Goal: Task Accomplishment & Management: Manage account settings

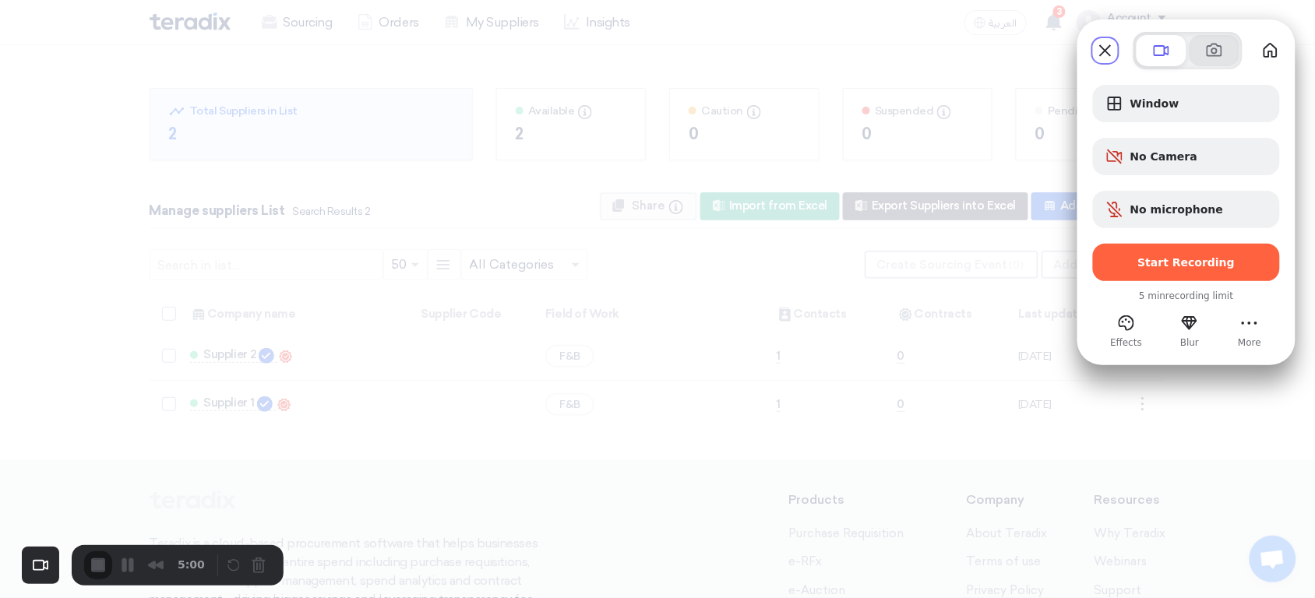
click at [1198, 61] on button at bounding box center [1214, 50] width 50 height 31
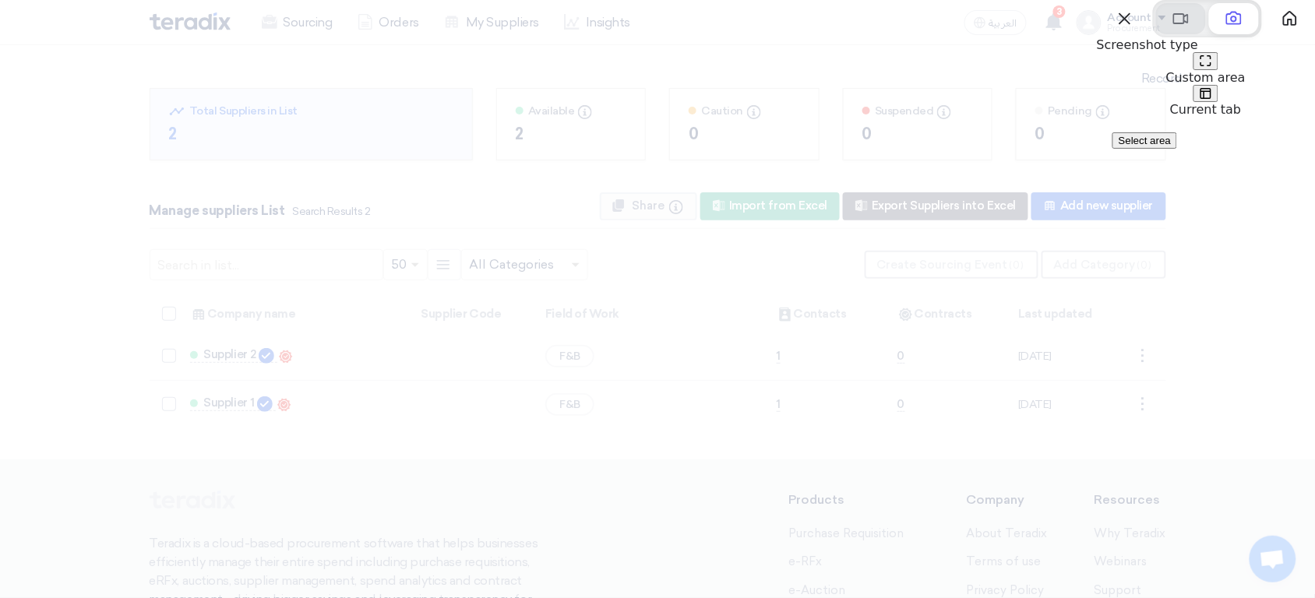
click at [1171, 28] on span at bounding box center [1180, 18] width 19 height 19
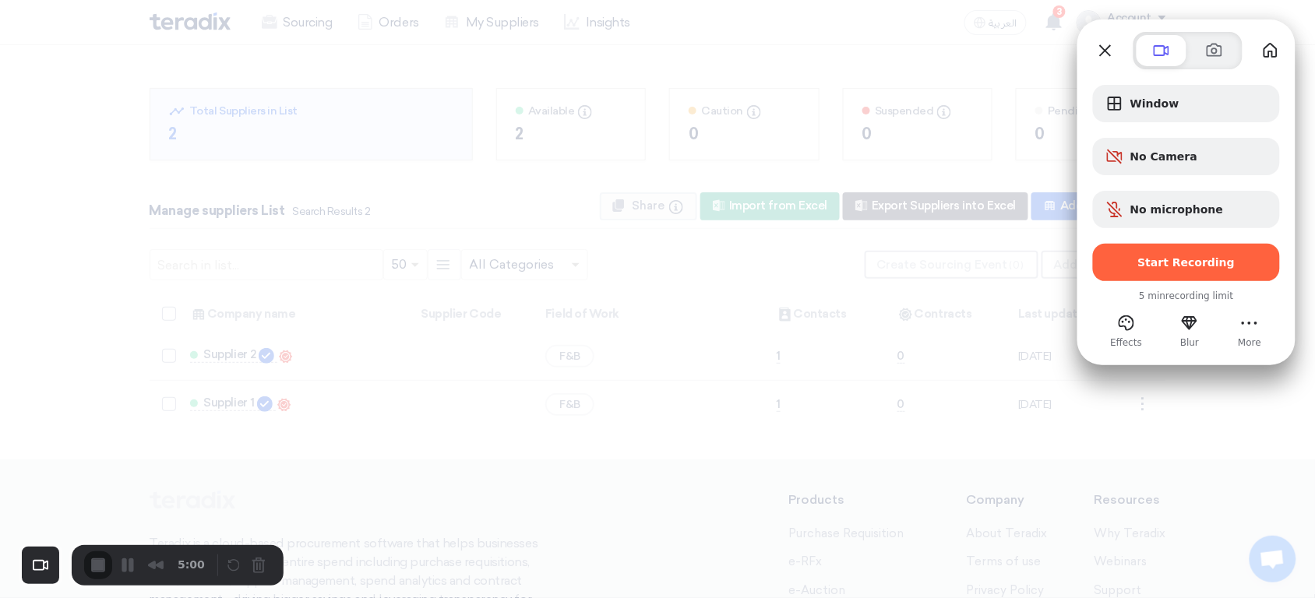
click at [1178, 125] on div "Window No Camera No microphone Start Recording" at bounding box center [1186, 183] width 187 height 196
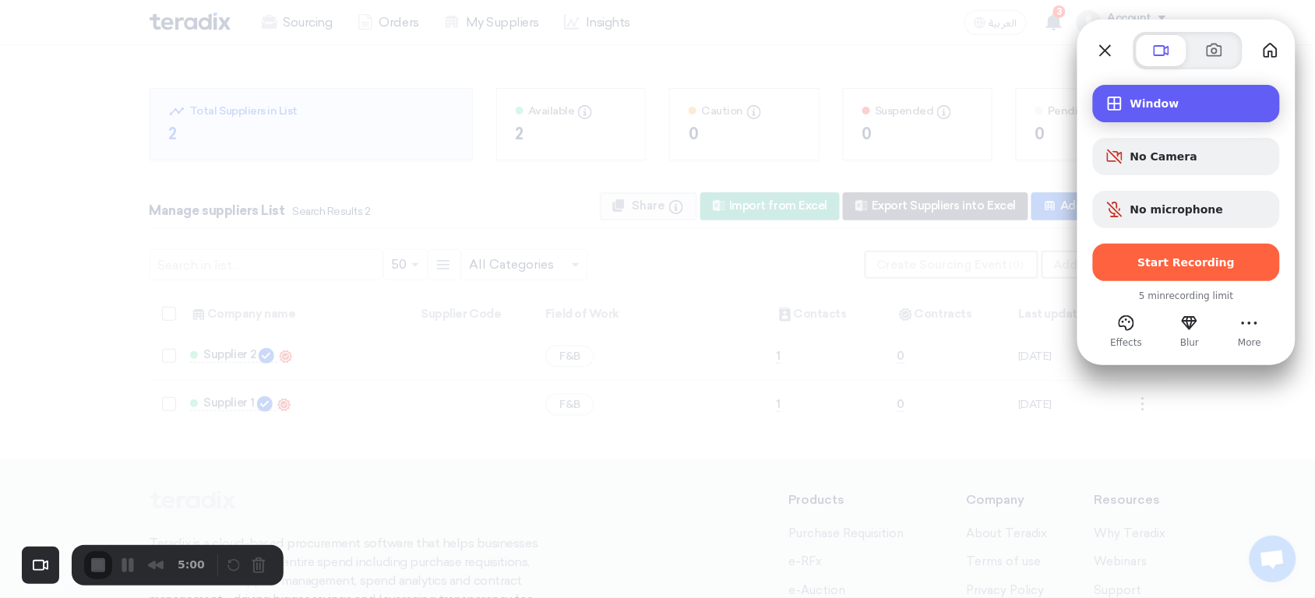
click at [1163, 117] on div "Window" at bounding box center [1186, 103] width 187 height 37
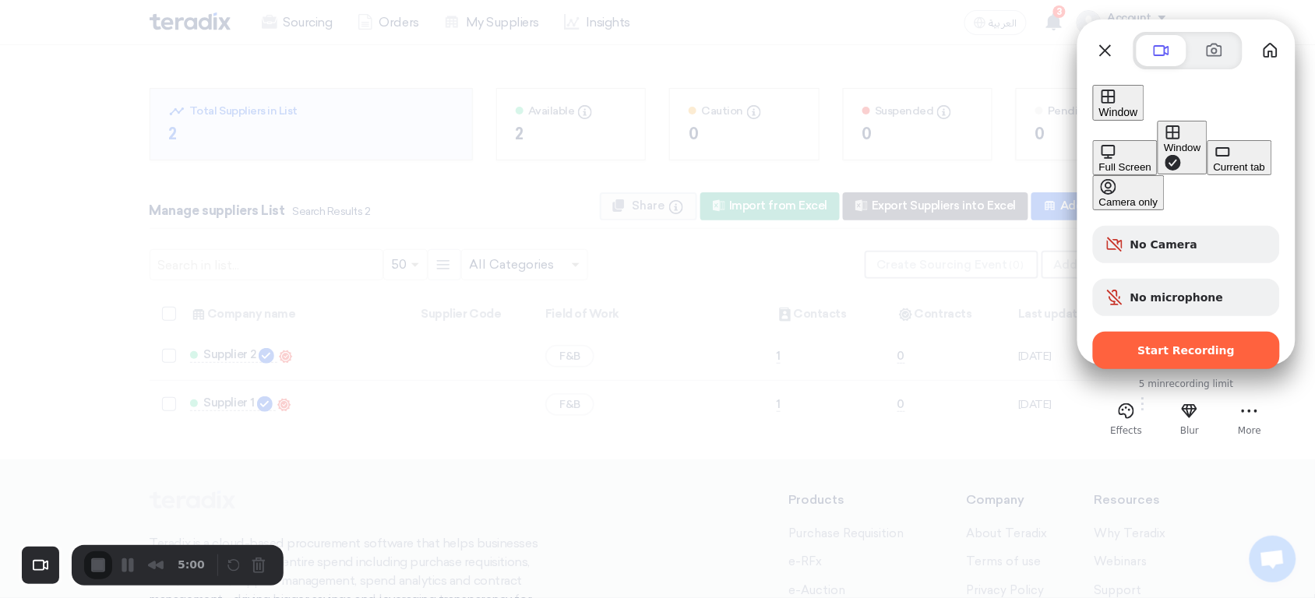
click at [1099, 161] on div "Full Screen" at bounding box center [1125, 167] width 52 height 12
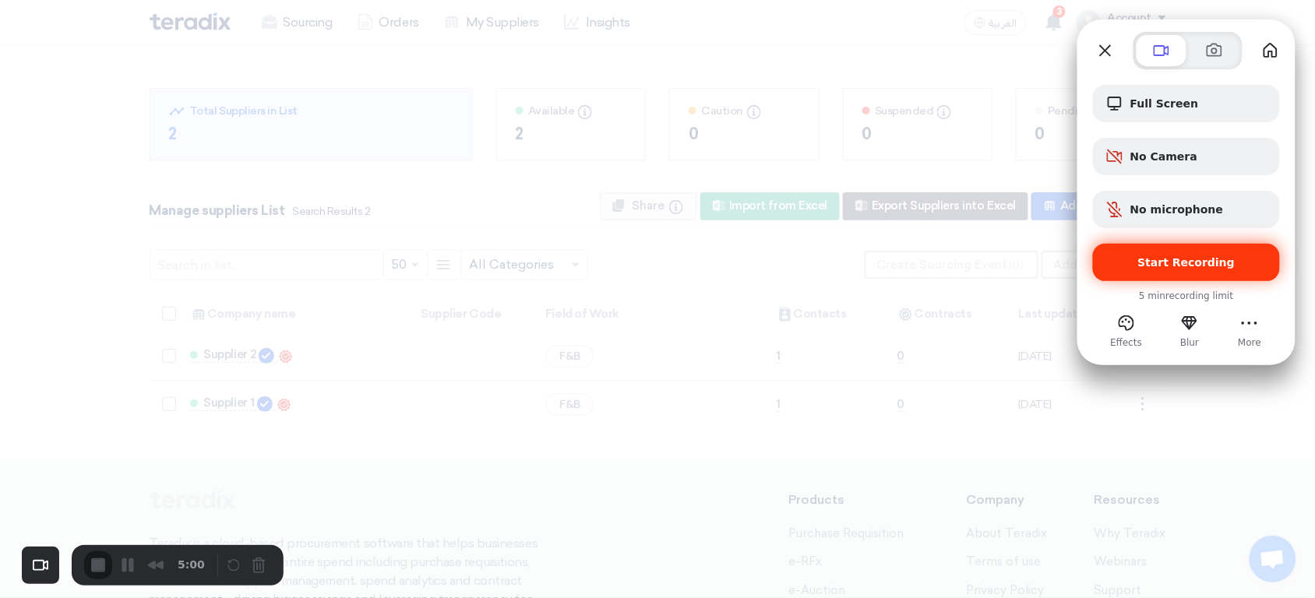
click at [1214, 267] on span "Start Recording" at bounding box center [1186, 262] width 97 height 12
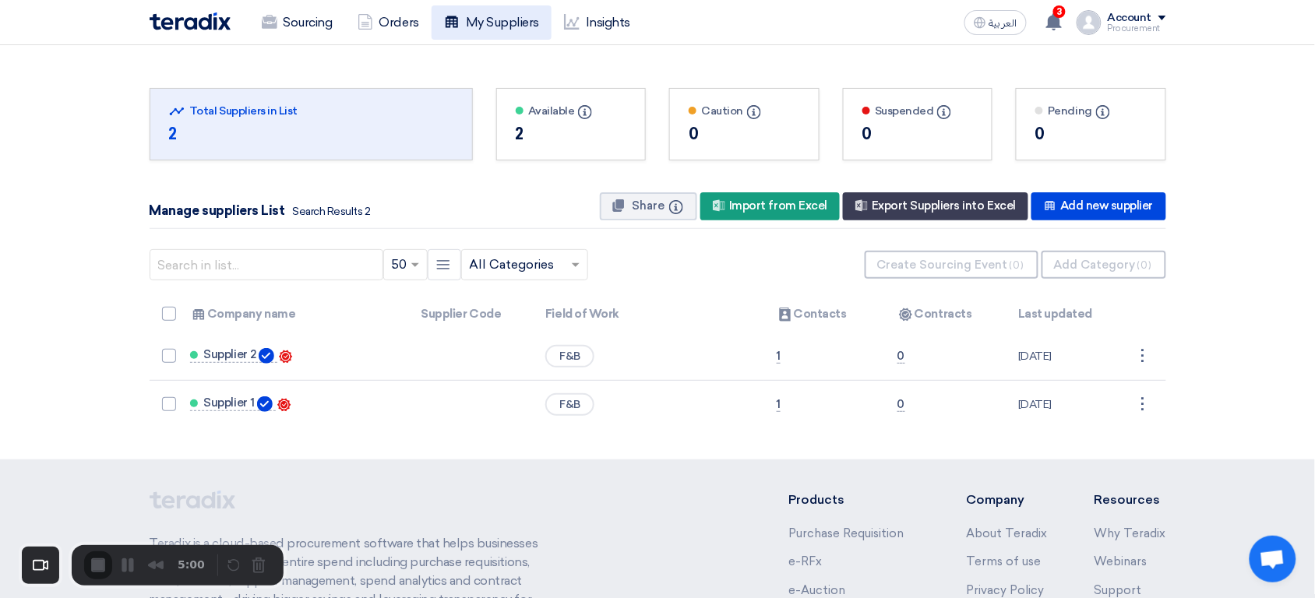
click at [489, 24] on link "My Suppliers" at bounding box center [491, 22] width 120 height 34
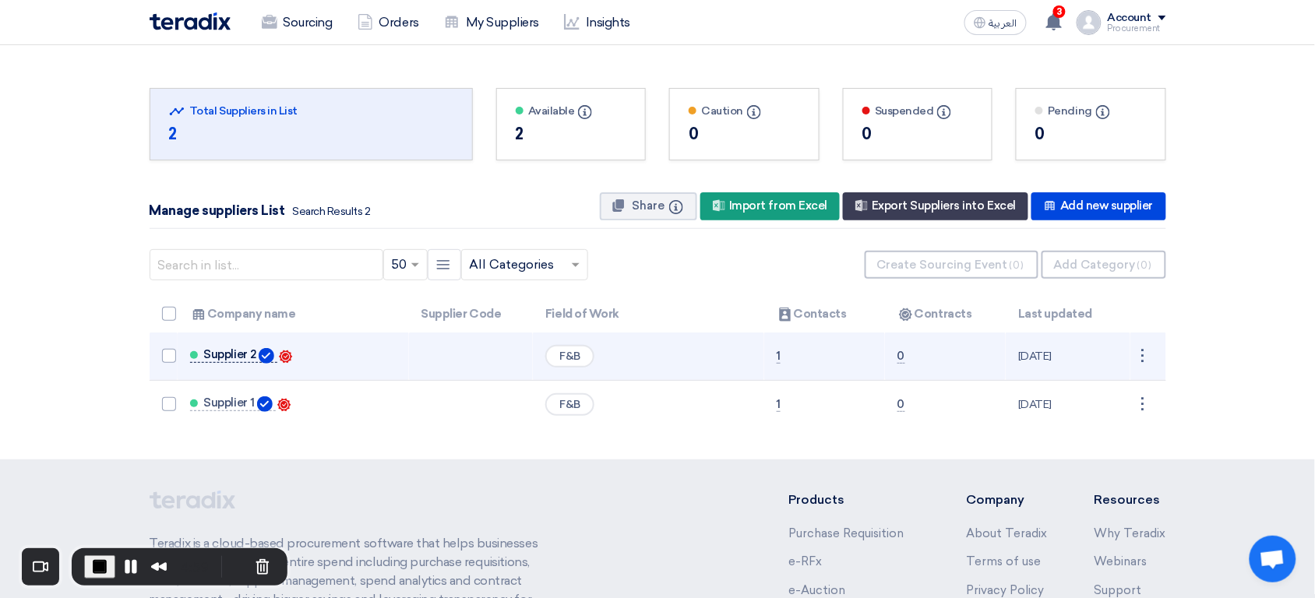
click at [228, 354] on span "Supplier 2" at bounding box center [230, 354] width 52 height 12
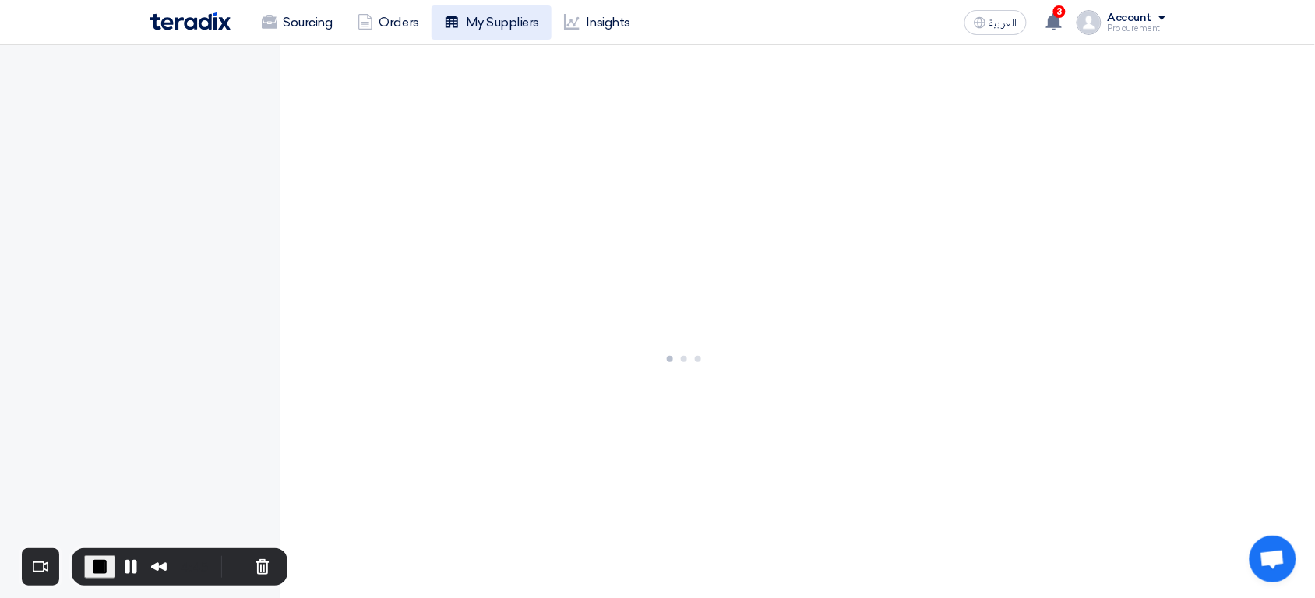
click at [501, 23] on link "My Suppliers" at bounding box center [491, 22] width 120 height 34
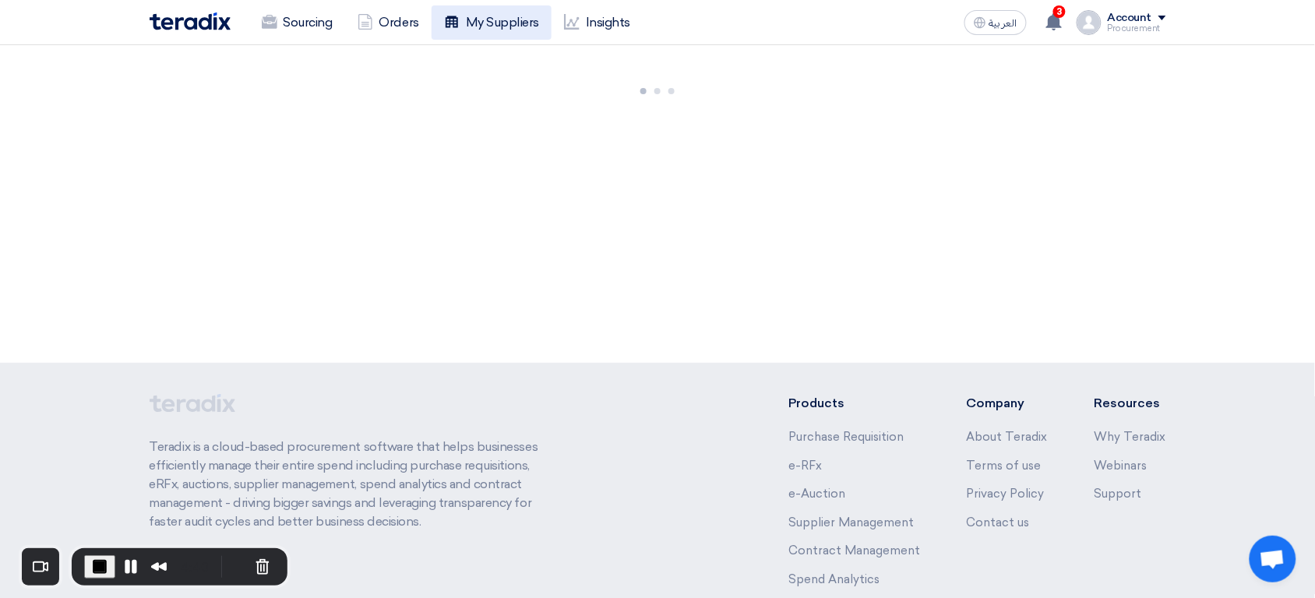
click at [484, 35] on link "My Suppliers" at bounding box center [491, 22] width 120 height 34
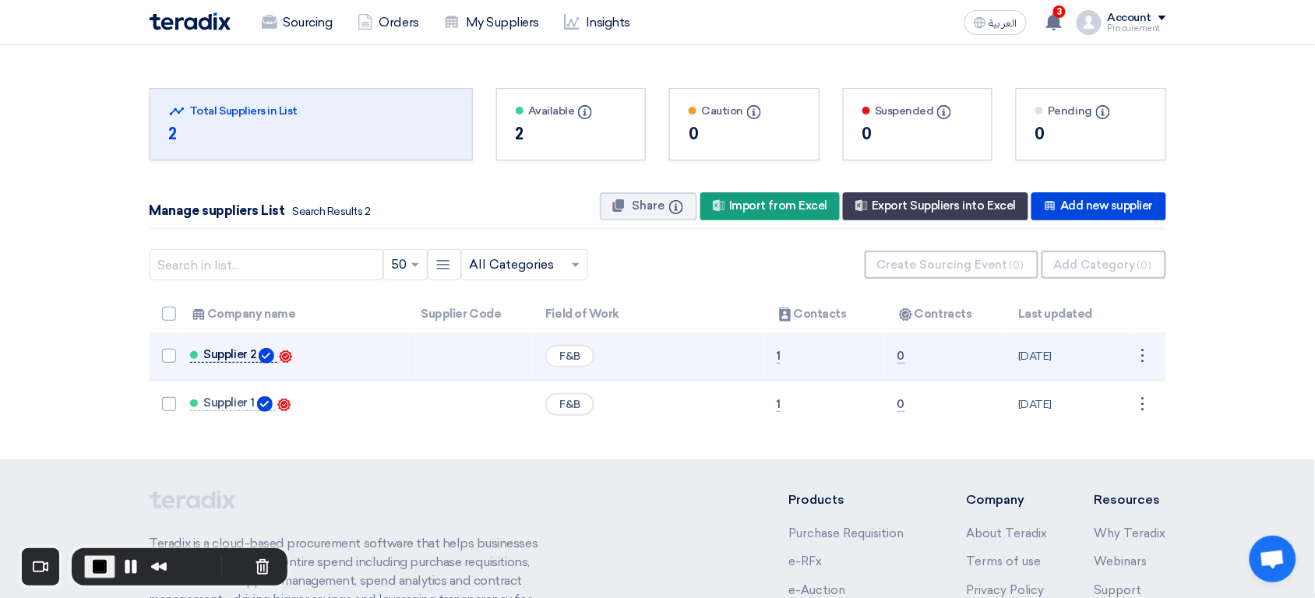
click at [218, 360] on span "Supplier 2" at bounding box center [230, 354] width 52 height 12
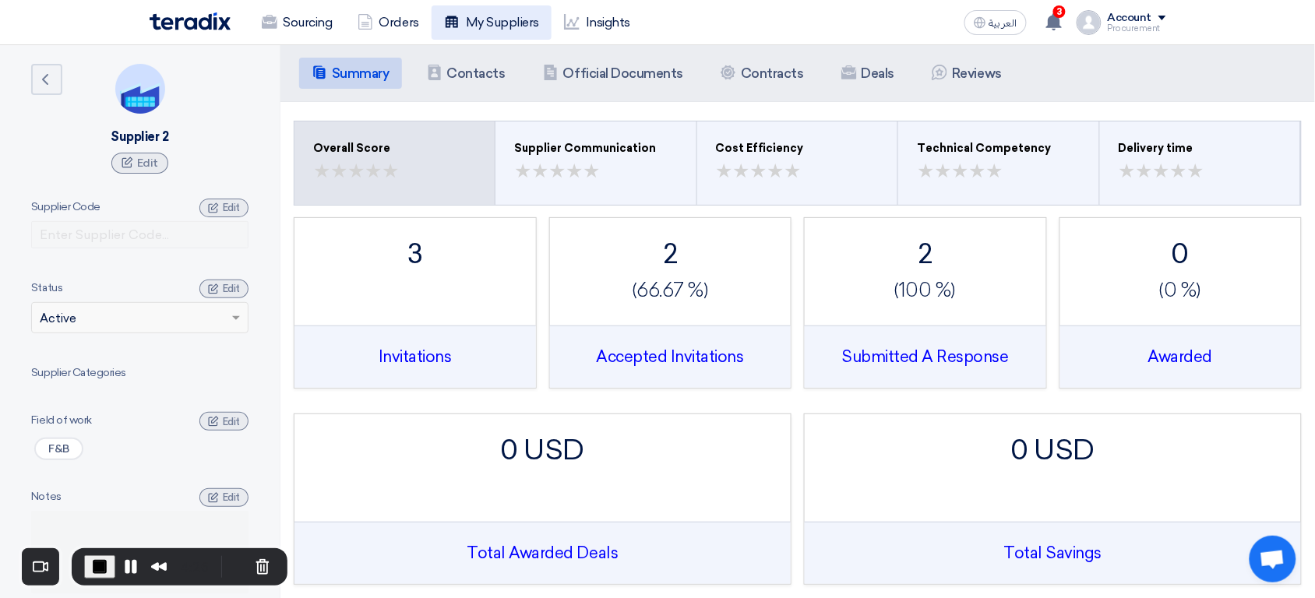
click at [519, 27] on link "My Suppliers" at bounding box center [491, 22] width 120 height 34
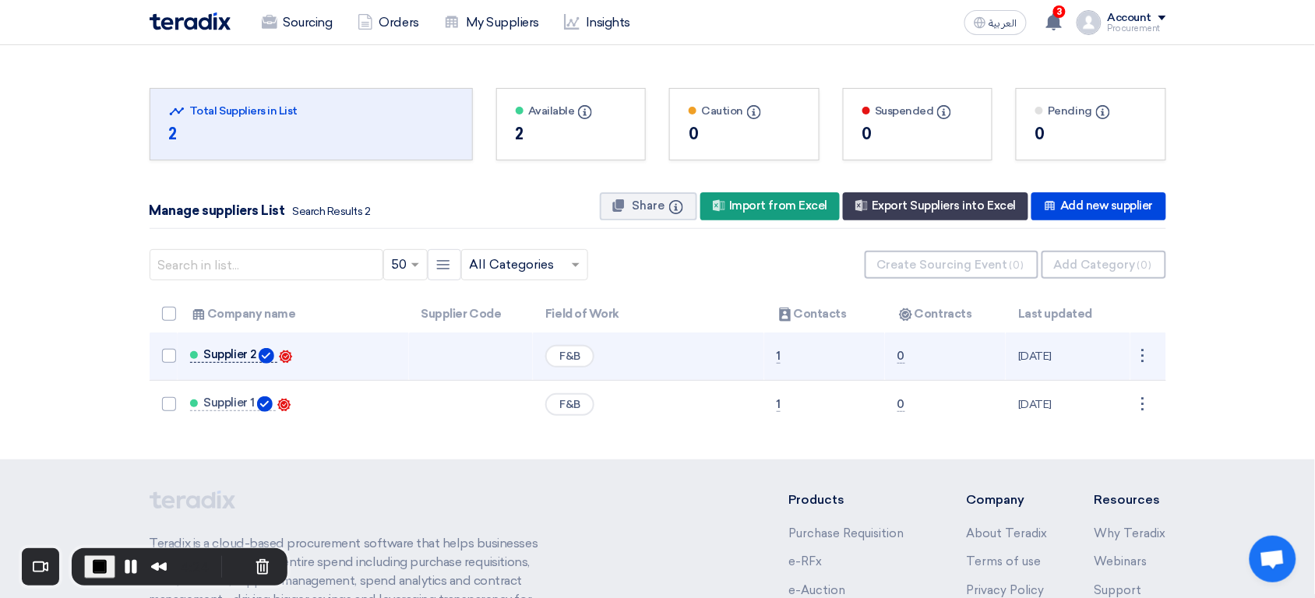
click at [234, 354] on span "Supplier 2" at bounding box center [230, 354] width 52 height 12
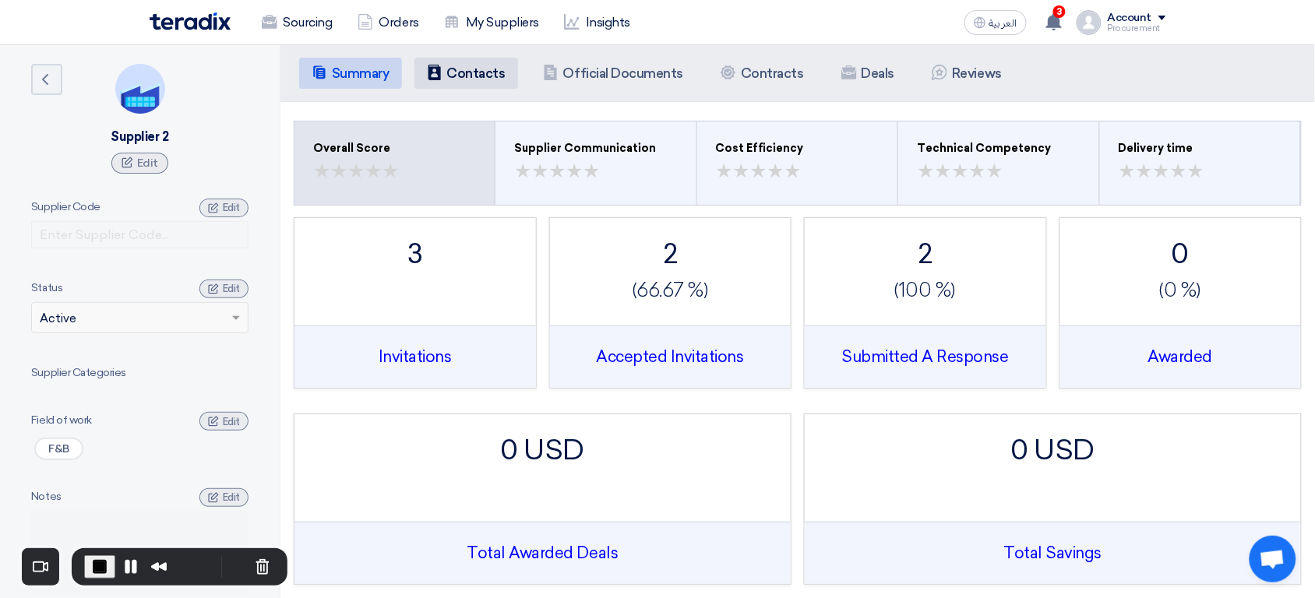
click at [483, 72] on h5 "Contacts" at bounding box center [476, 73] width 58 height 16
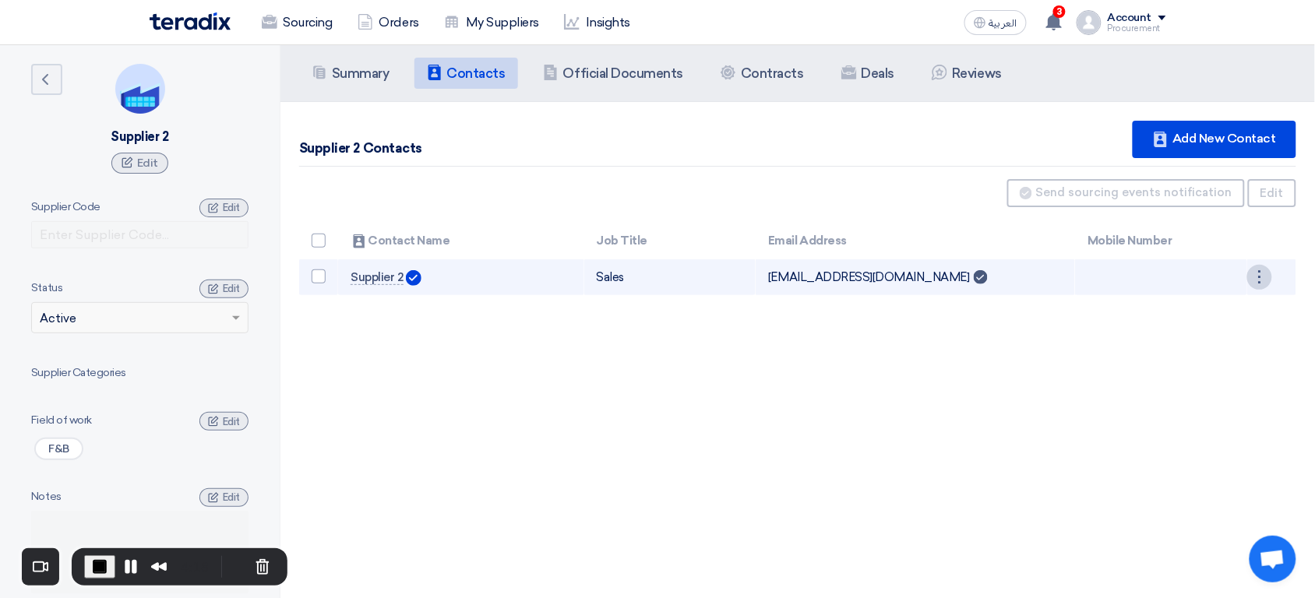
click at [1262, 276] on div "⋮" at bounding box center [1259, 277] width 25 height 25
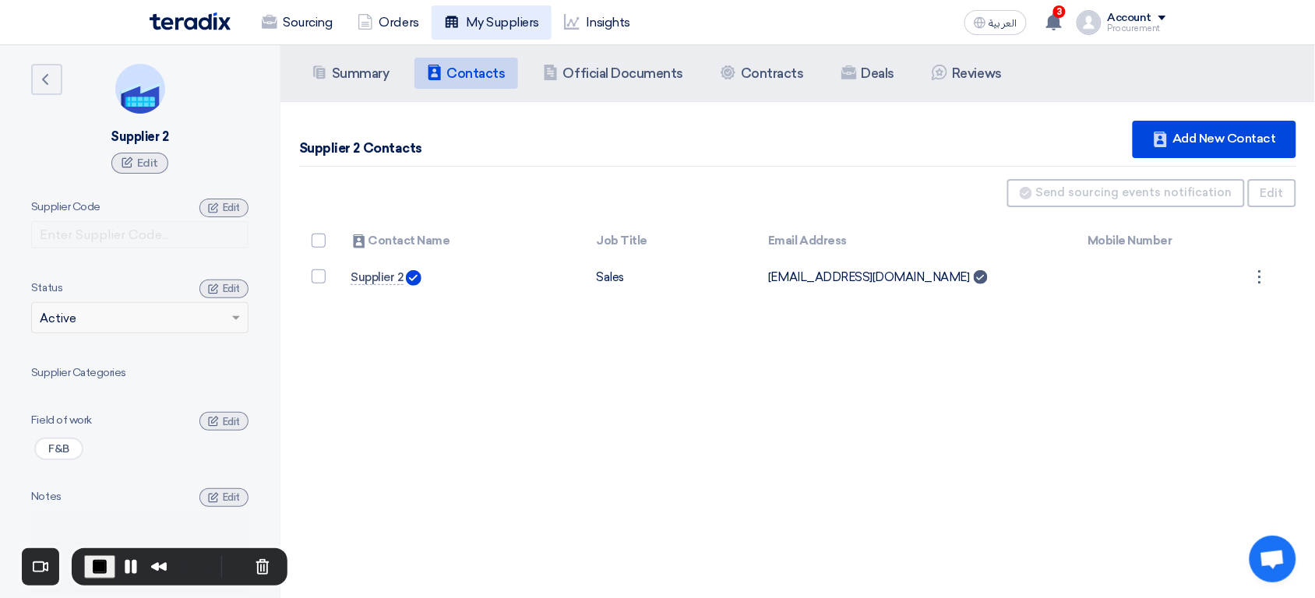
click at [494, 19] on link "My Suppliers" at bounding box center [491, 22] width 120 height 34
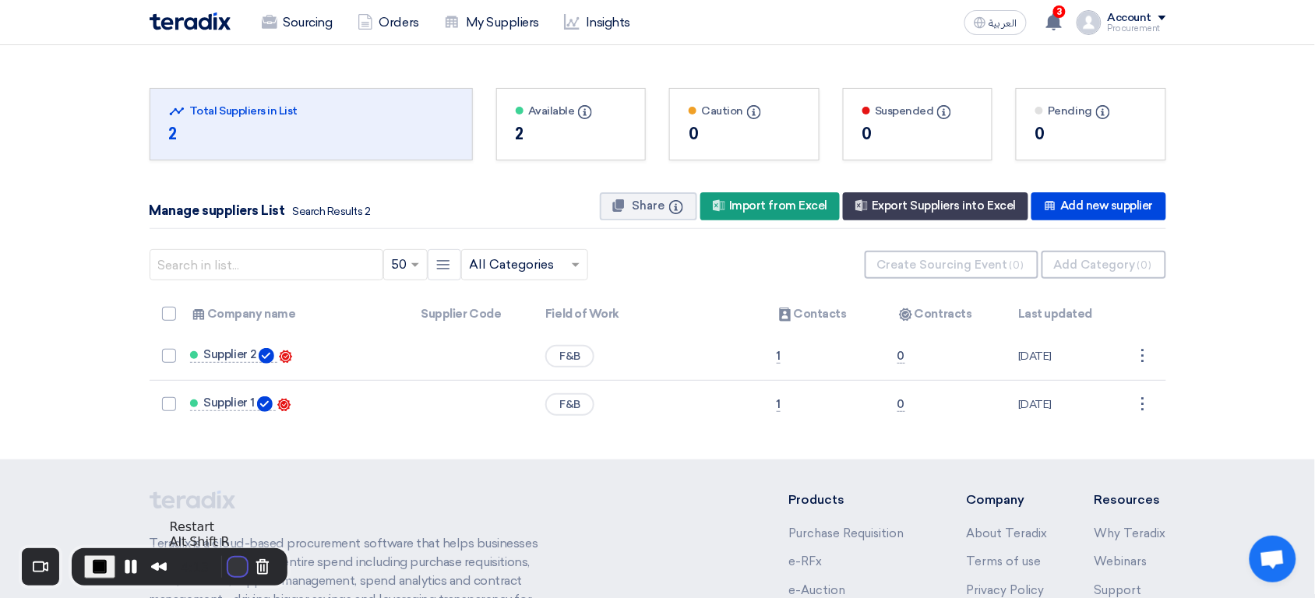
click at [230, 566] on button "Restart Recording" at bounding box center [237, 567] width 19 height 19
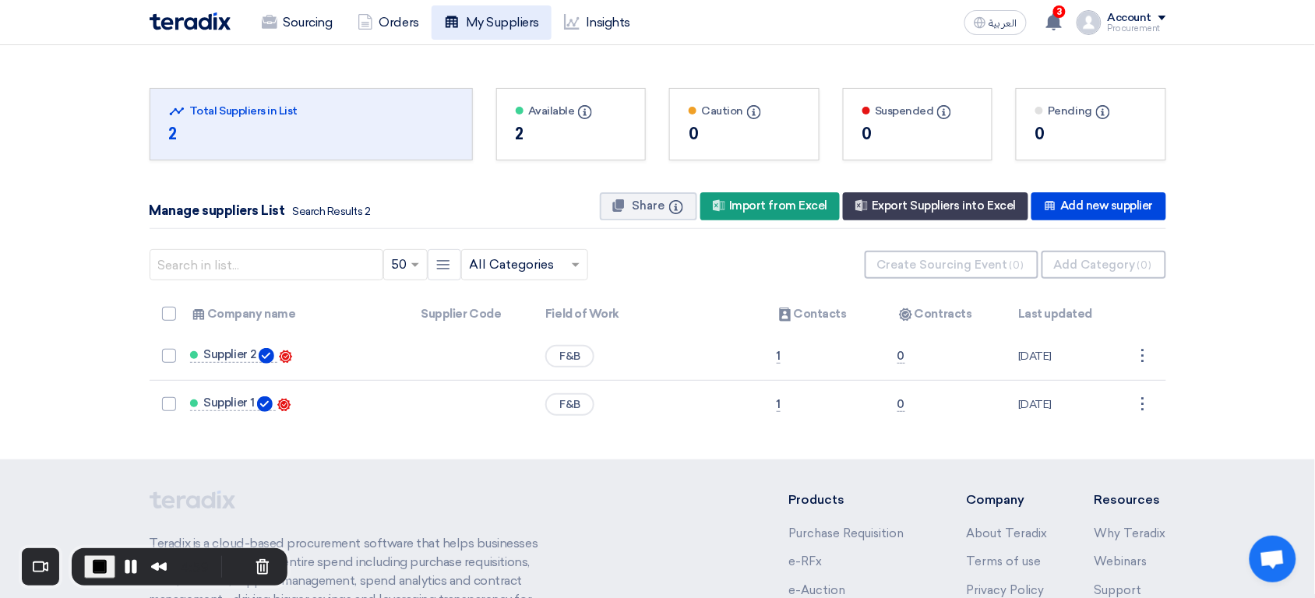
click at [509, 33] on link "My Suppliers" at bounding box center [491, 22] width 120 height 34
click at [590, 18] on link "Insights" at bounding box center [596, 22] width 91 height 34
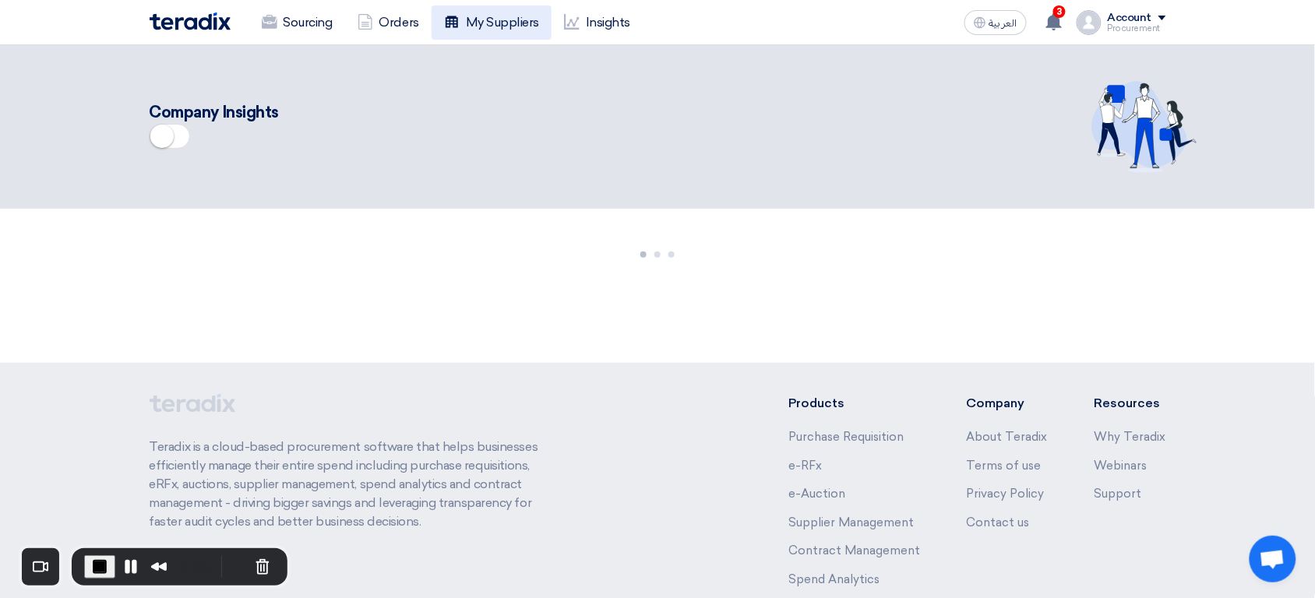
click at [500, 19] on link "My Suppliers" at bounding box center [491, 22] width 120 height 34
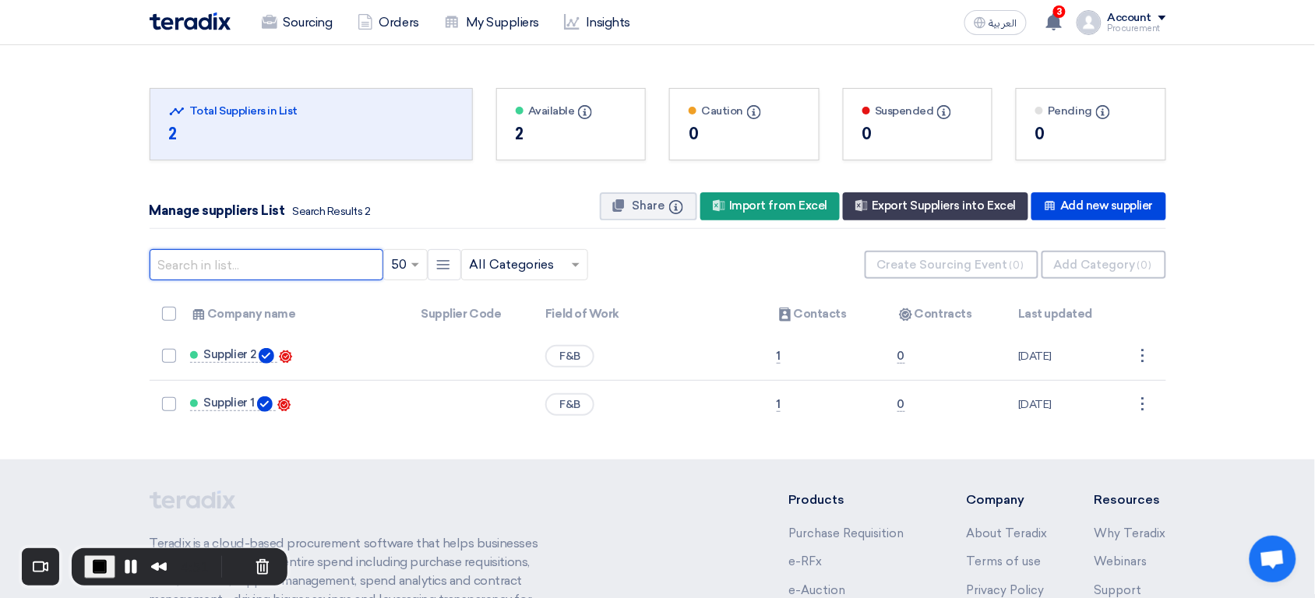
click at [280, 269] on input "text" at bounding box center [267, 264] width 234 height 31
type input "supplier 2"
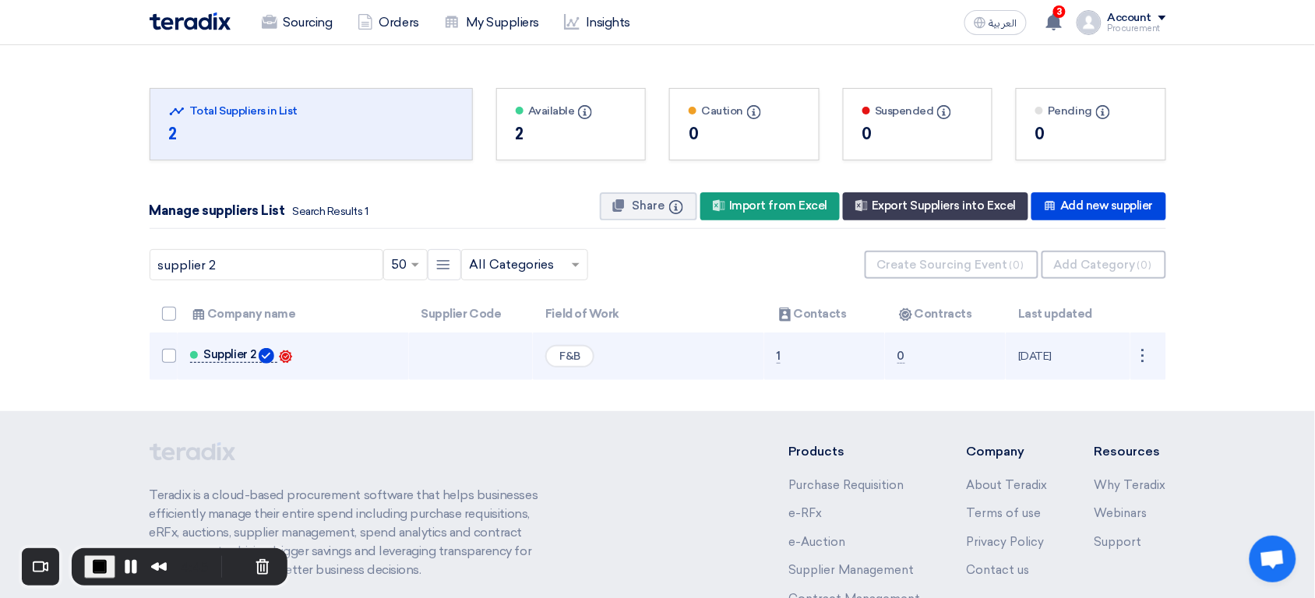
click at [237, 357] on span "Supplier 2" at bounding box center [230, 354] width 52 height 12
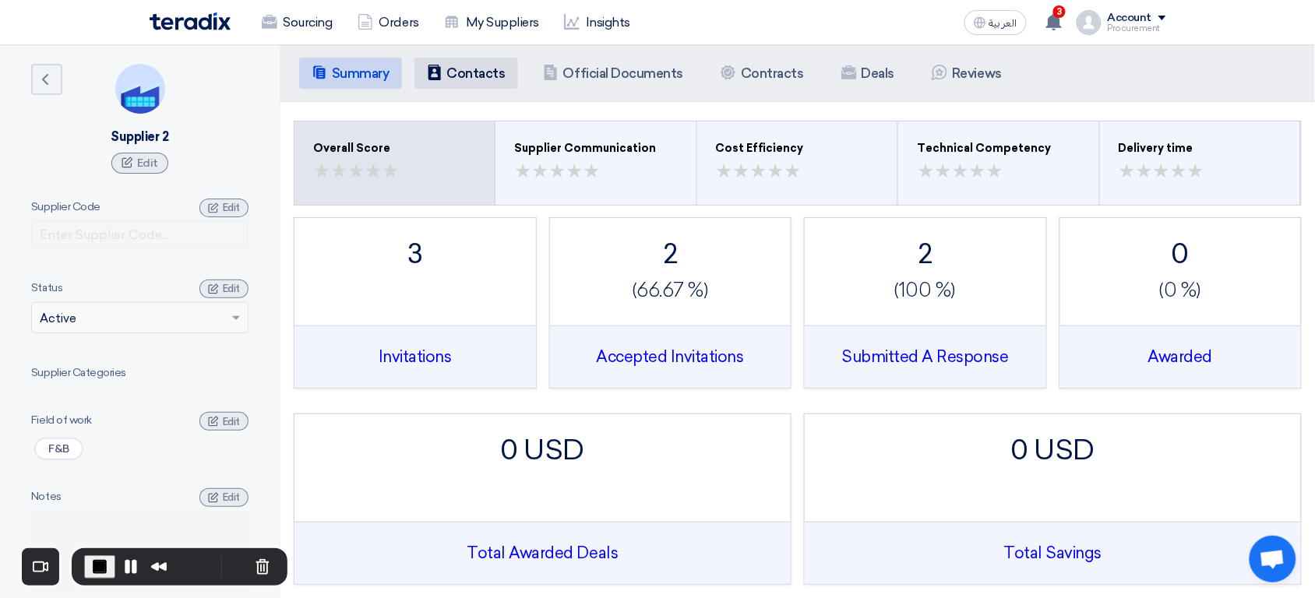
click at [455, 78] on h5 "Contacts" at bounding box center [476, 73] width 58 height 16
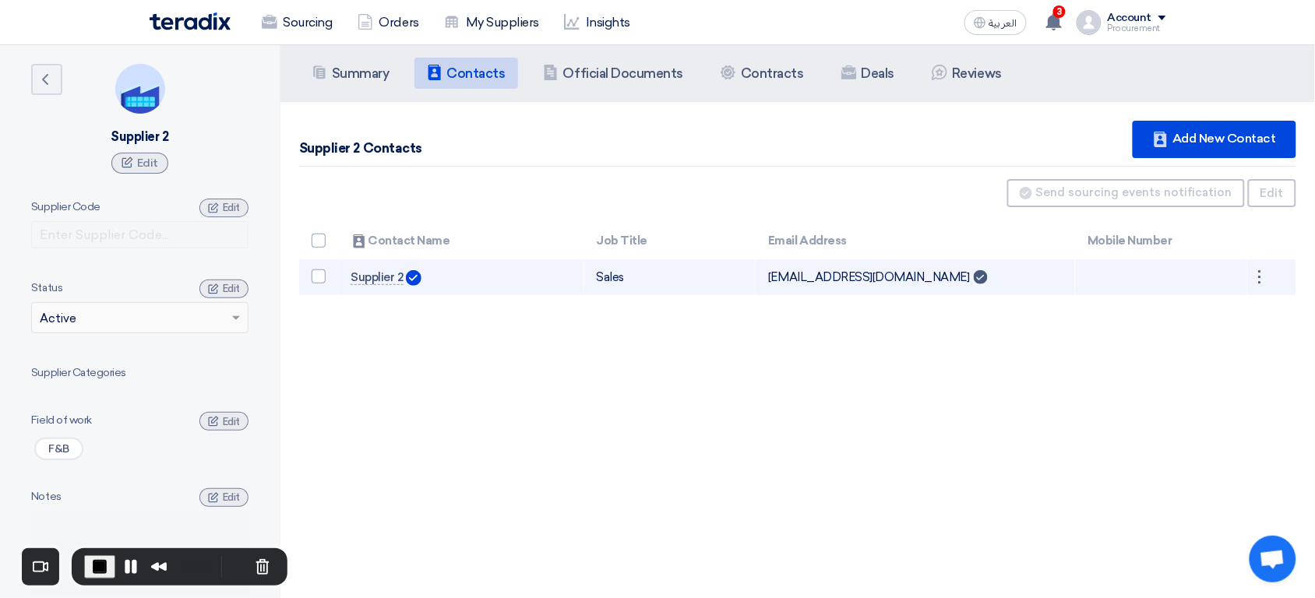
click at [601, 278] on td "Sales" at bounding box center [670, 277] width 172 height 37
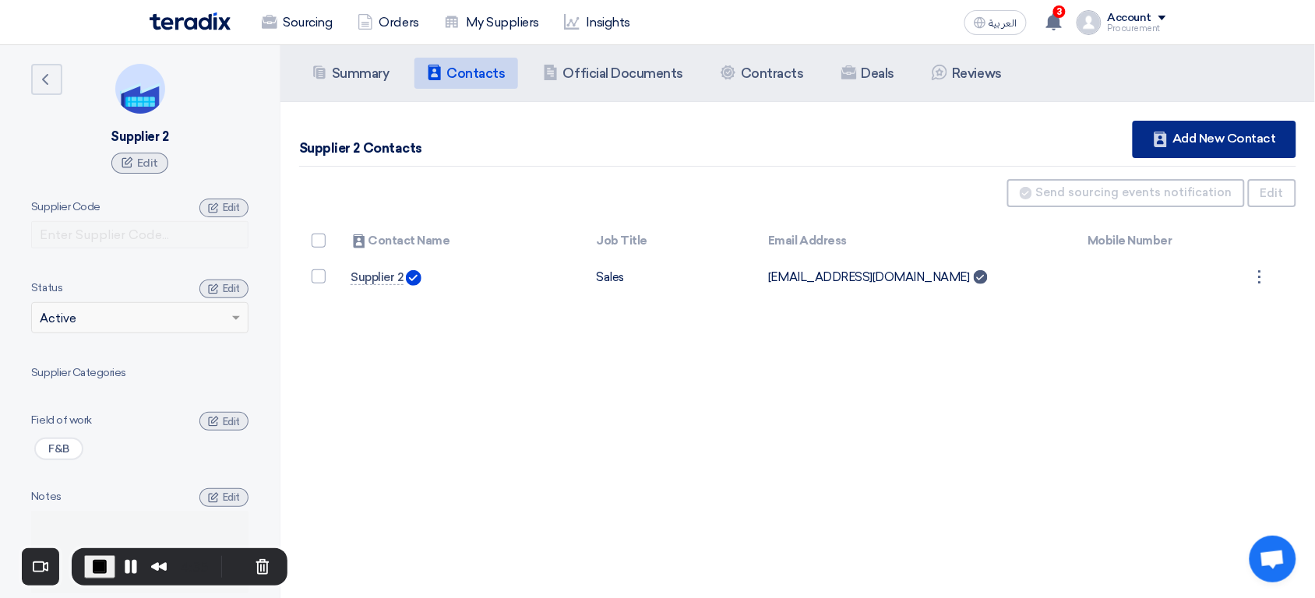
click at [1186, 132] on div "Contacts Add New Contact" at bounding box center [1214, 139] width 164 height 37
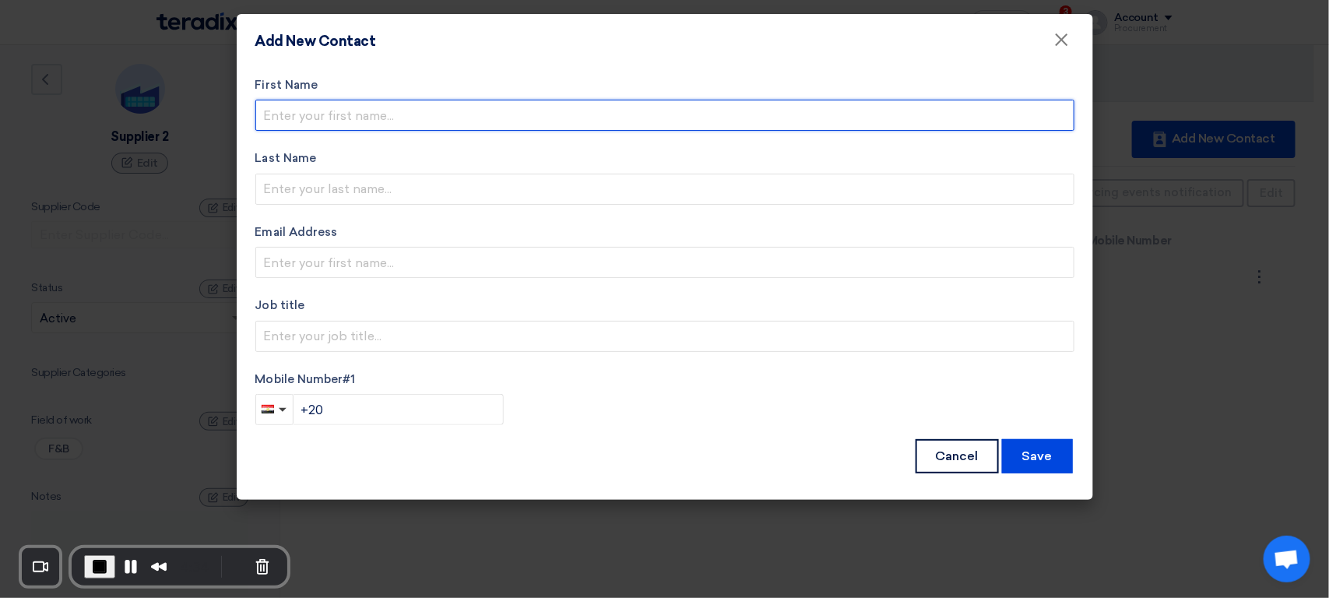
click at [451, 109] on input "text" at bounding box center [664, 115] width 819 height 31
type input "[PERSON_NAME]"
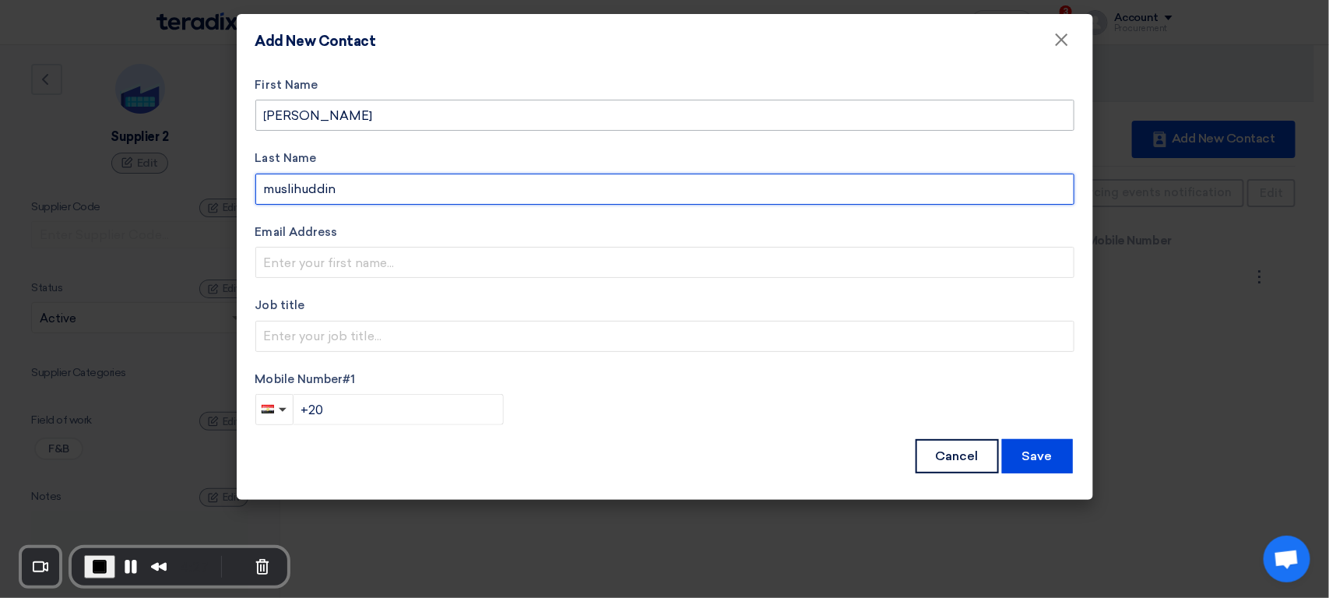
type input "muslihuddin"
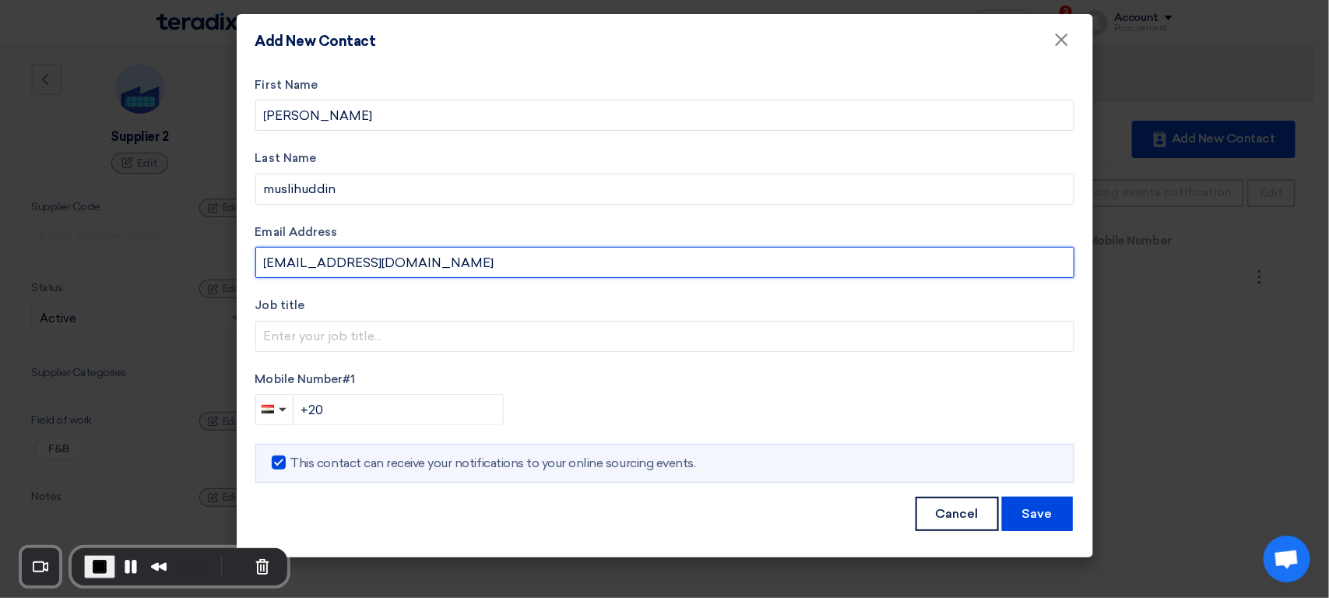
type input "[EMAIL_ADDRESS][DOMAIN_NAME]"
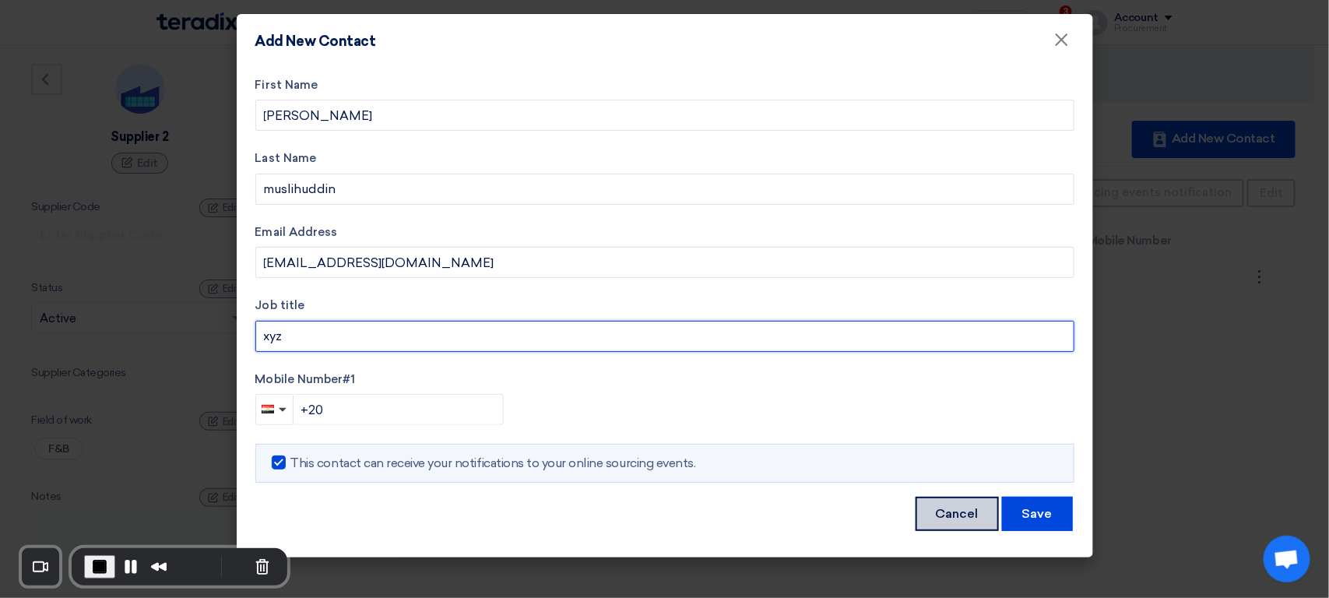
type input "xyz"
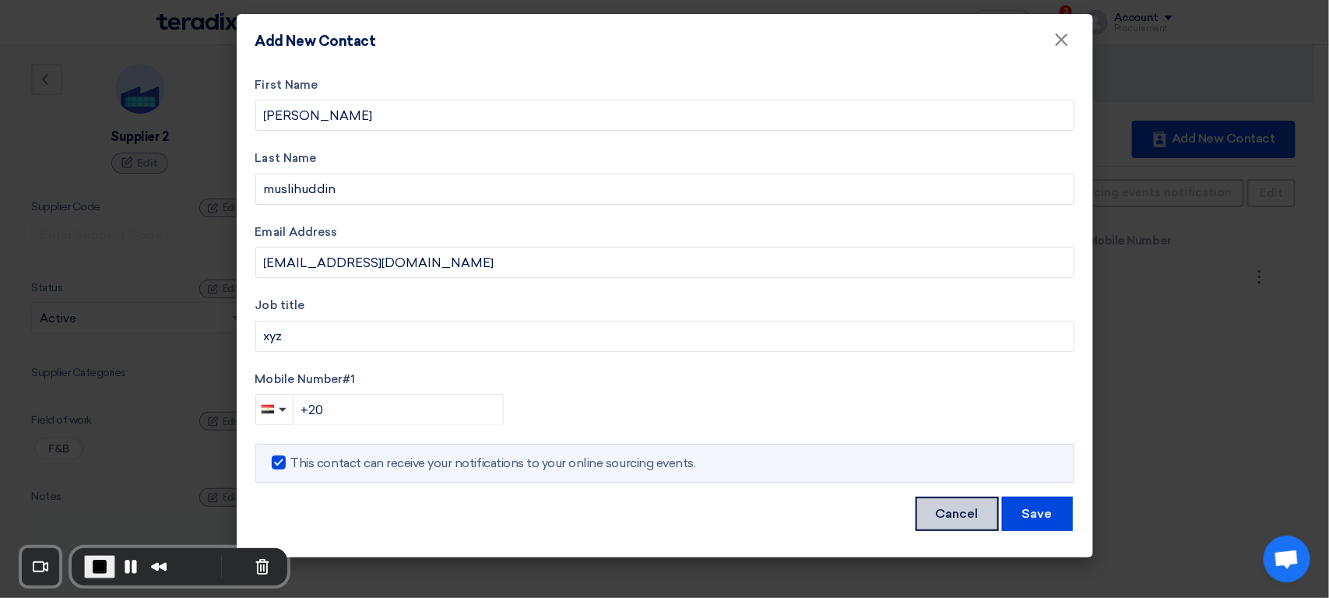
click at [972, 524] on button "Cancel" at bounding box center [957, 514] width 83 height 34
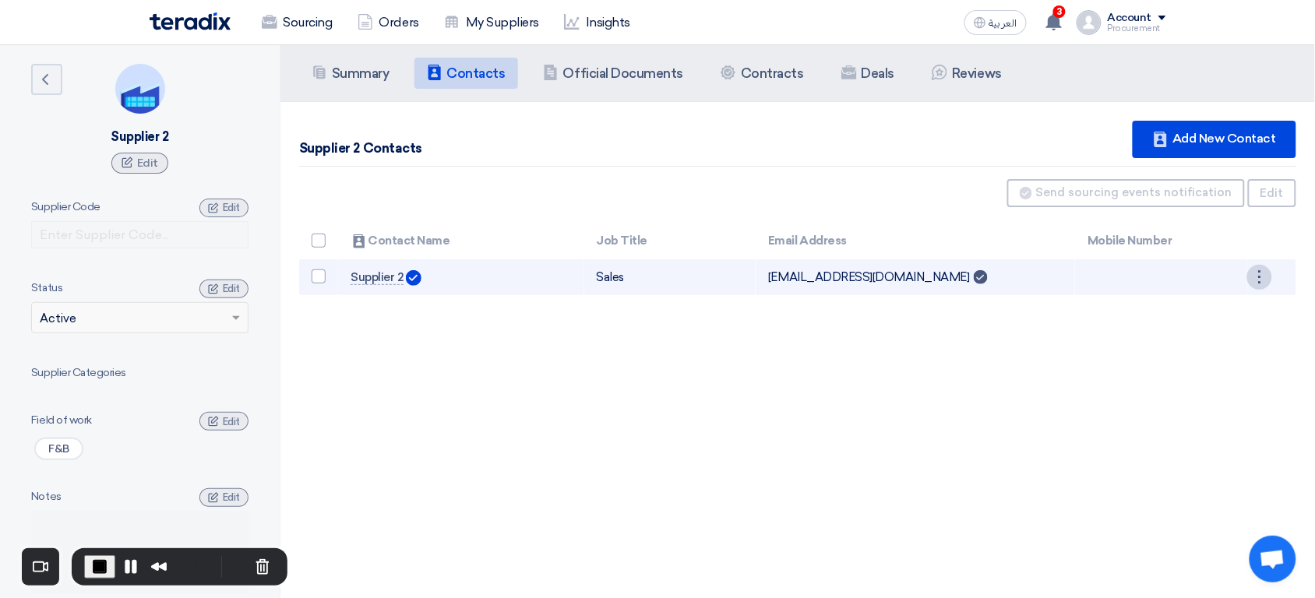
click at [1258, 280] on div "⋮" at bounding box center [1259, 277] width 25 height 25
click at [1222, 307] on link "Edit" at bounding box center [1233, 306] width 76 height 23
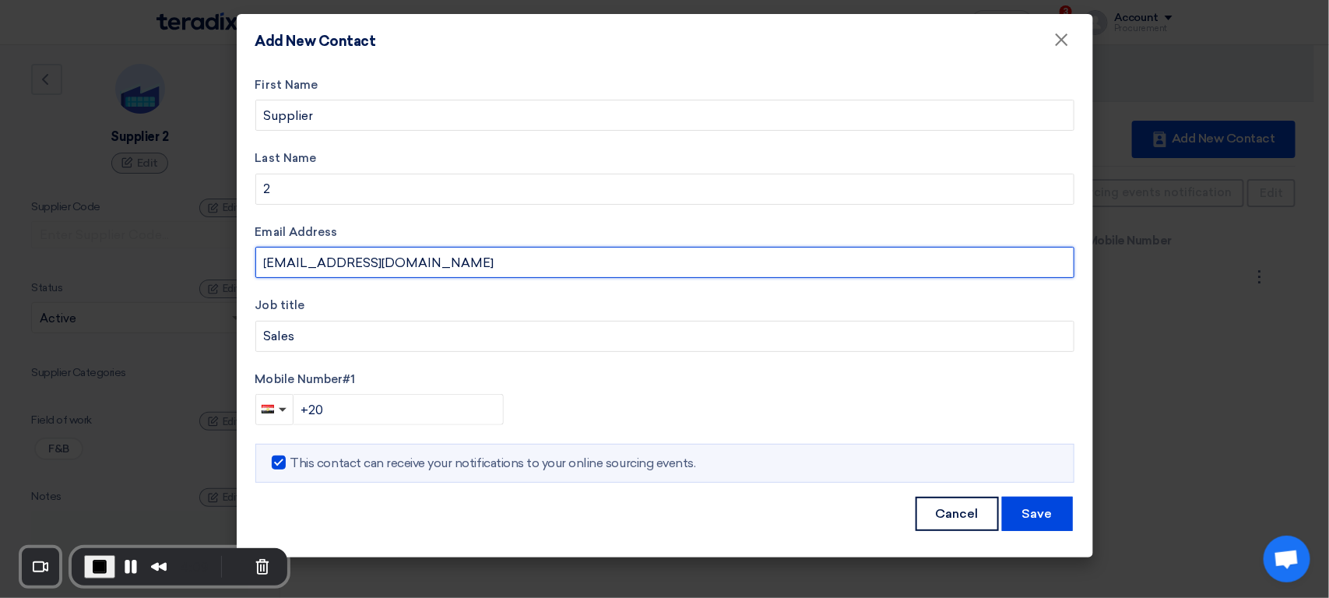
click at [371, 267] on input "[EMAIL_ADDRESS][DOMAIN_NAME]" at bounding box center [664, 262] width 819 height 31
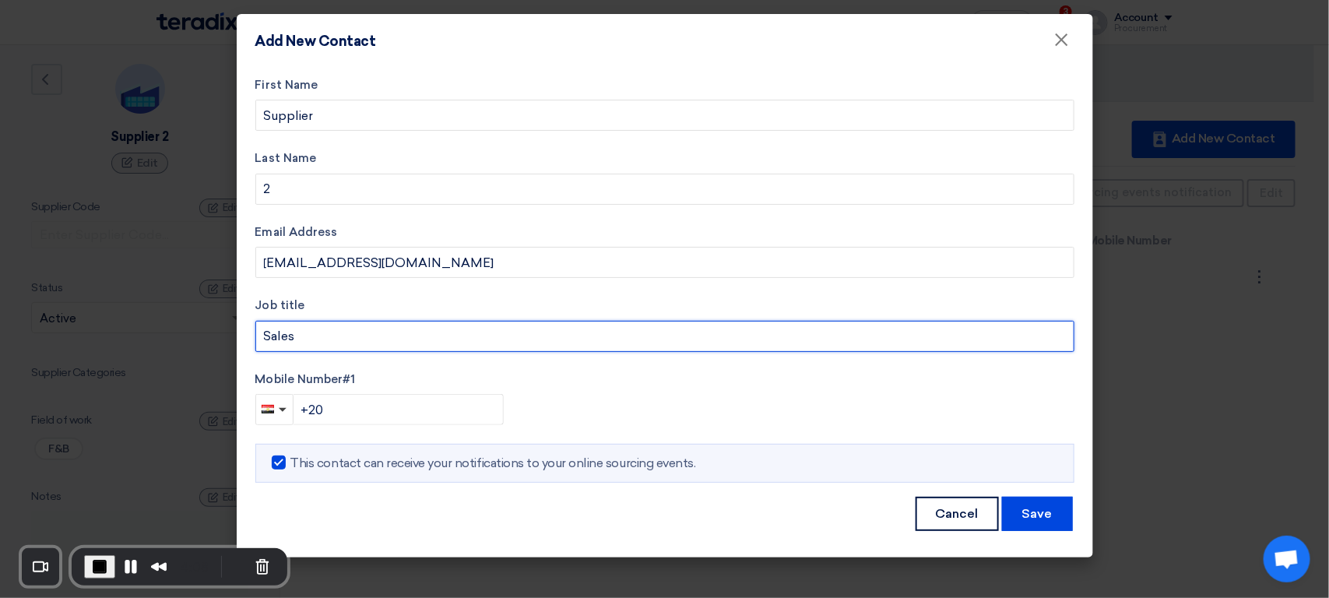
click at [348, 336] on input "Sales" at bounding box center [664, 336] width 819 height 31
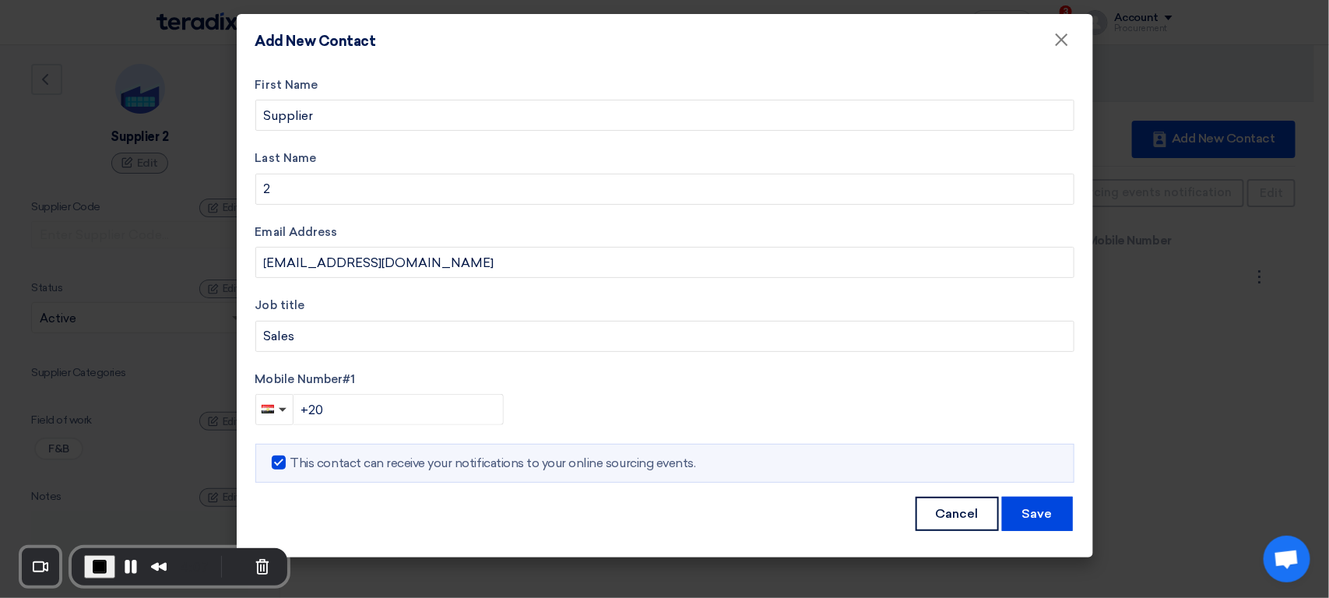
click at [576, 385] on label "Mobile Number #1" at bounding box center [664, 380] width 819 height 18
click at [395, 464] on label "This contact can receive your notifications to your online sourcing events." at bounding box center [484, 463] width 424 height 19
click at [301, 464] on input "This contact can receive your notifications to your online sourcing events." at bounding box center [295, 459] width 10 height 10
click at [372, 464] on label "This contact can receive your notifications to your online sourcing events." at bounding box center [484, 463] width 424 height 19
click at [301, 464] on input "This contact can receive your notifications to your online sourcing events." at bounding box center [295, 459] width 10 height 10
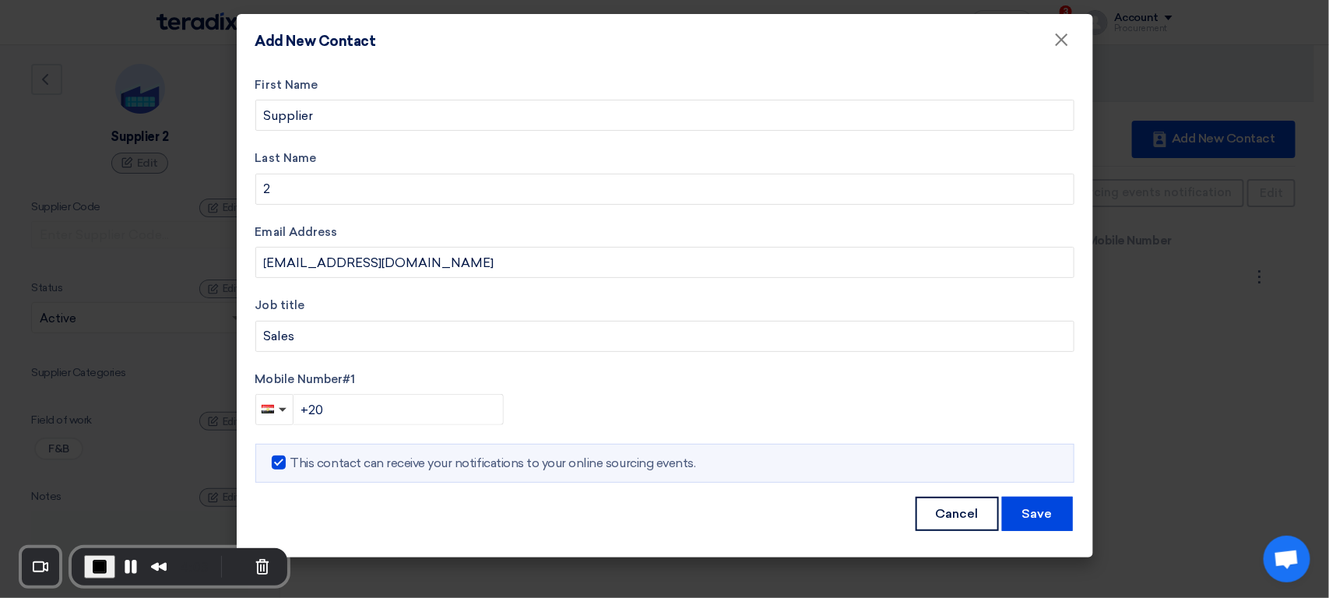
click at [505, 463] on label "This contact can receive your notifications to your online sourcing events." at bounding box center [484, 463] width 424 height 19
click at [301, 463] on input "This contact can receive your notifications to your online sourcing events." at bounding box center [295, 459] width 10 height 10
click at [505, 463] on label "This contact can receive your notifications to your online sourcing events." at bounding box center [484, 463] width 424 height 19
click at [301, 463] on input "This contact can receive your notifications to your online sourcing events." at bounding box center [295, 459] width 10 height 10
checkbox input "true"
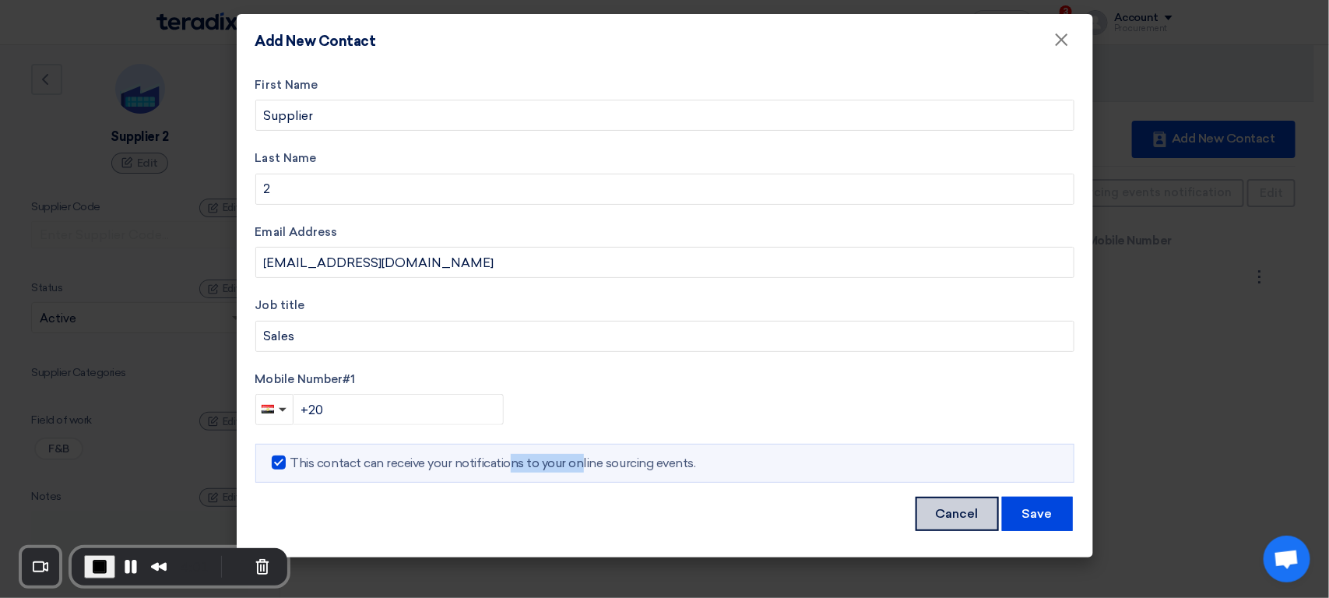
click at [987, 517] on button "Cancel" at bounding box center [957, 514] width 83 height 34
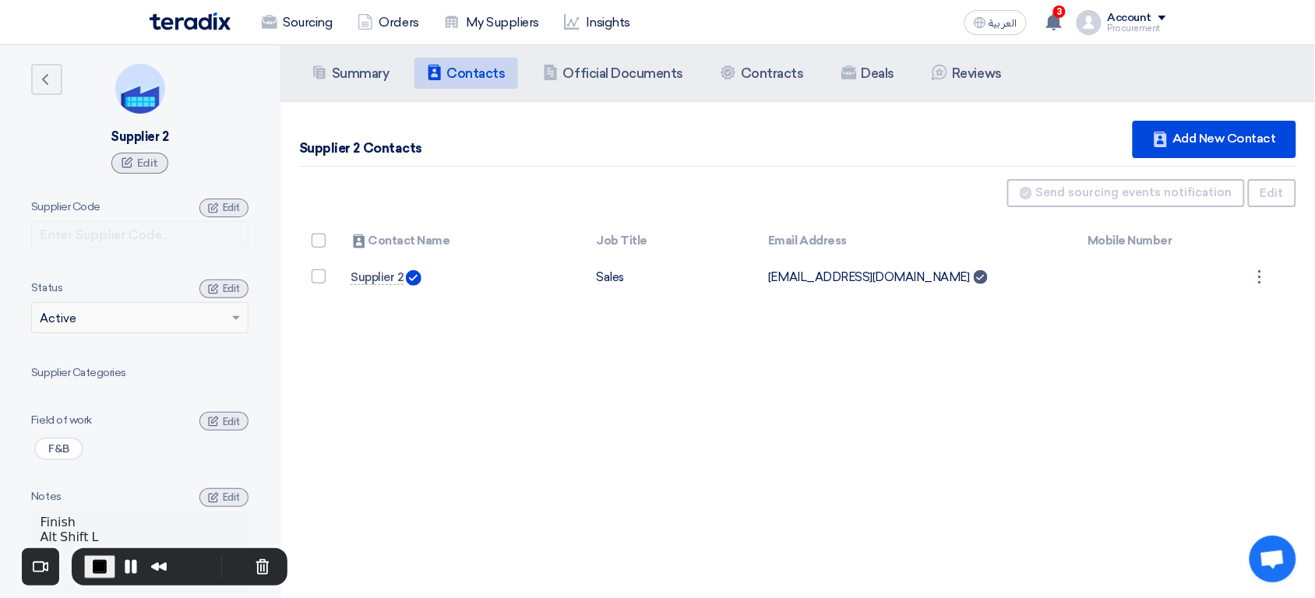
click at [102, 571] on span "End Recording" at bounding box center [99, 567] width 19 height 19
